Goal: Transaction & Acquisition: Purchase product/service

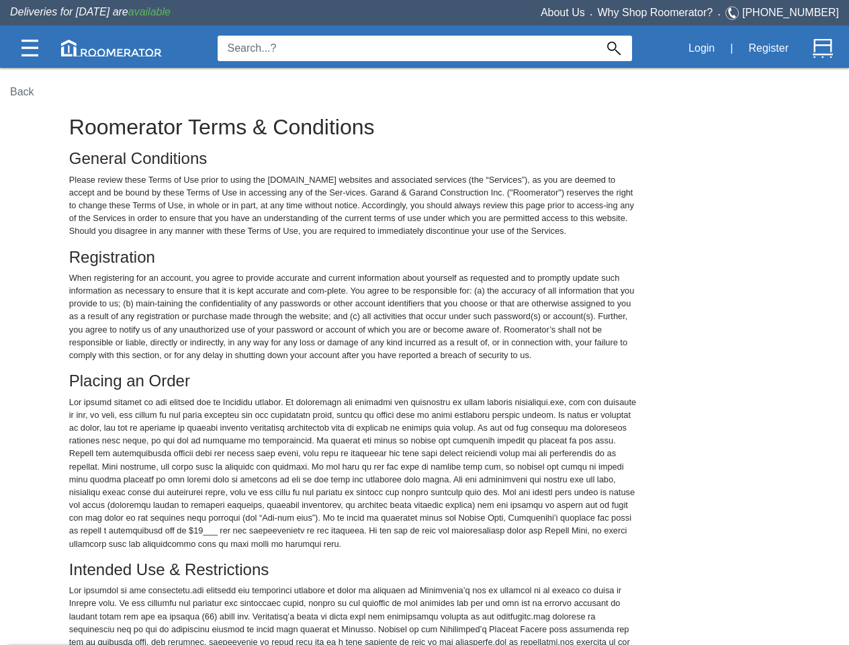
click at [30, 48] on img at bounding box center [29, 48] width 17 height 17
click at [111, 48] on img at bounding box center [111, 48] width 101 height 17
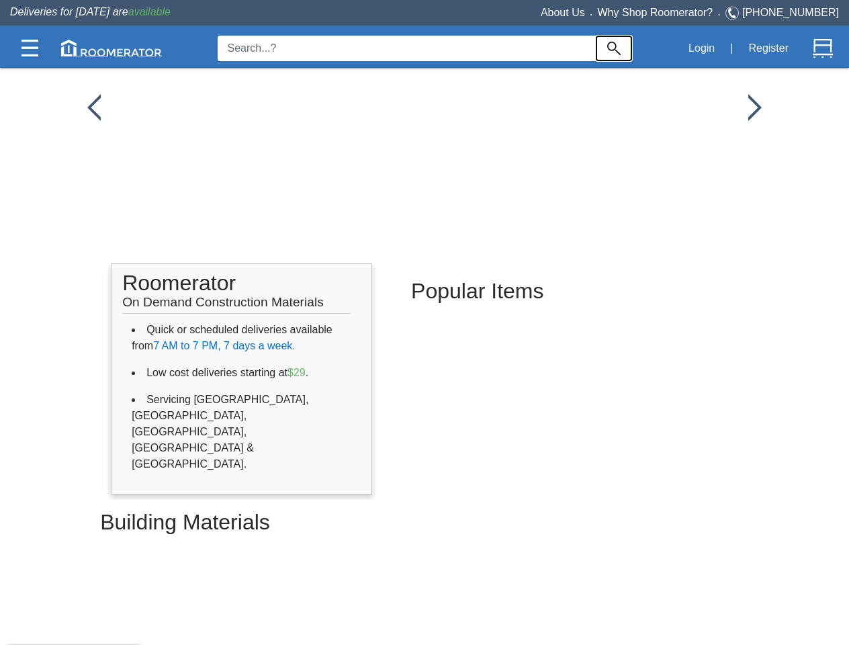
click at [614, 48] on img at bounding box center [613, 48] width 13 height 13
click at [701, 48] on button "Login" at bounding box center [701, 48] width 41 height 28
click at [768, 48] on button "Register" at bounding box center [768, 48] width 55 height 28
click at [822, 48] on img at bounding box center [822, 48] width 20 height 20
